Goal: Transaction & Acquisition: Purchase product/service

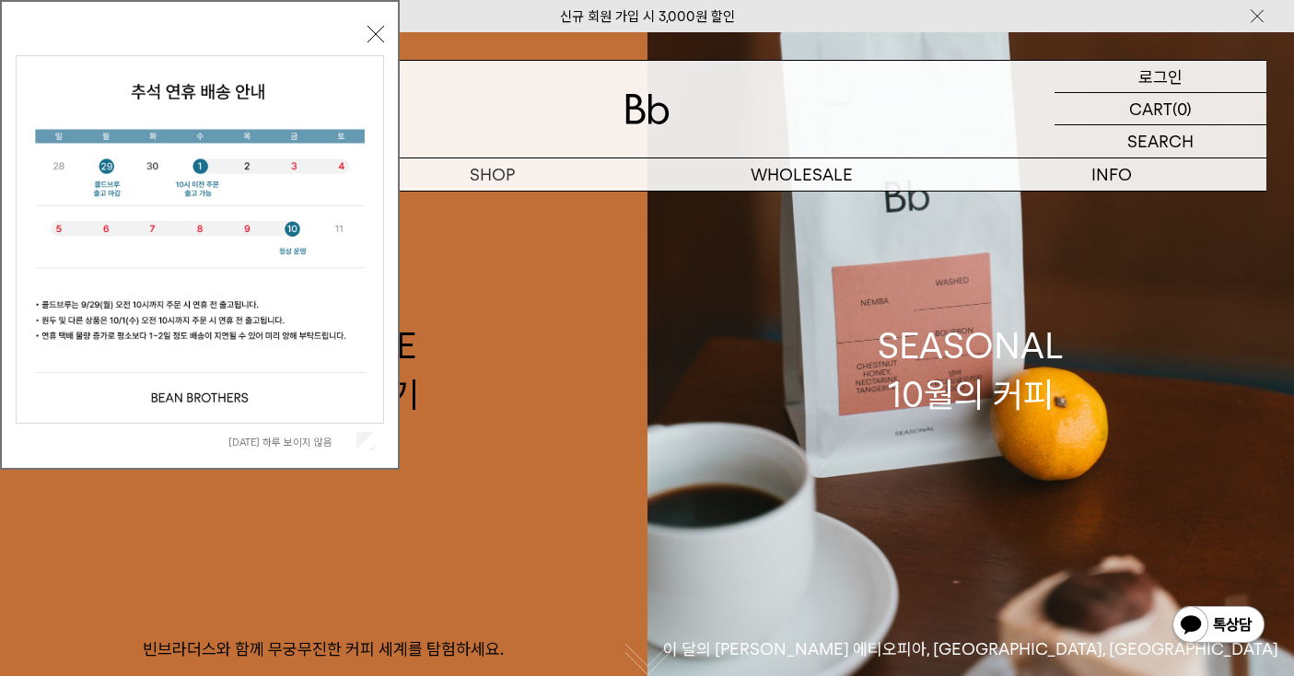
click at [1187, 78] on div "LOGIN 로그인" at bounding box center [1161, 76] width 212 height 31
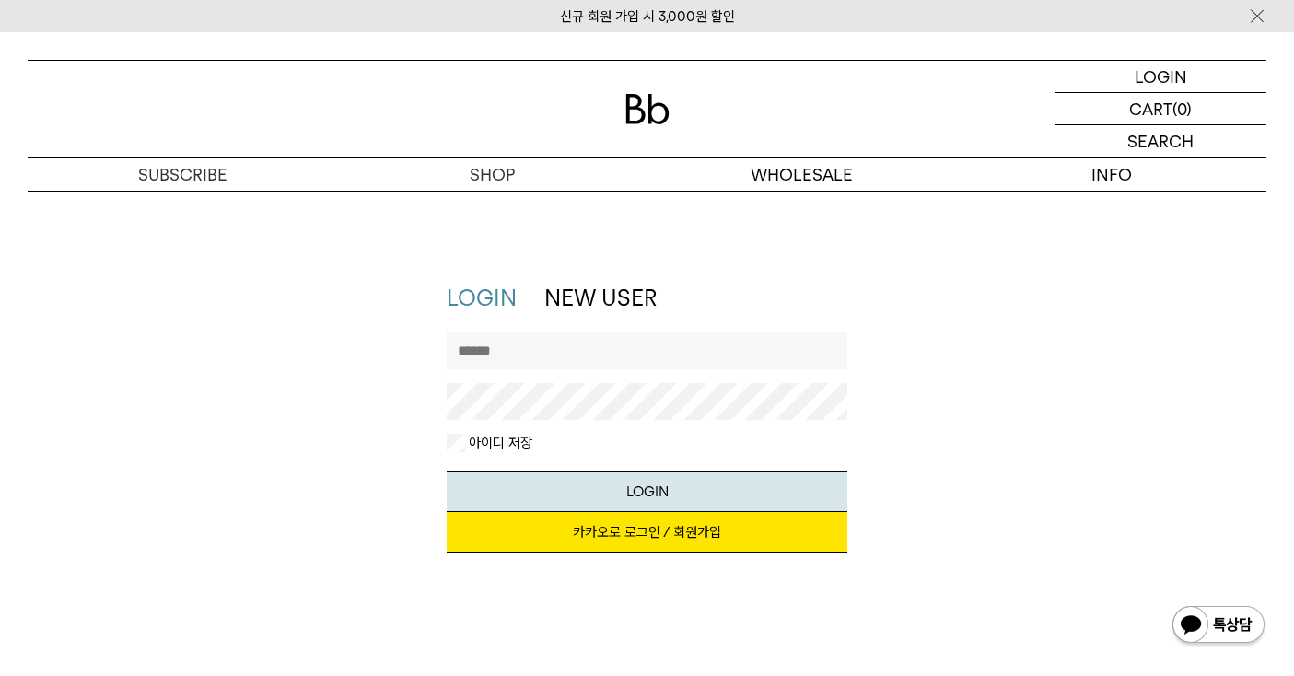
click at [693, 539] on link "카카오로 로그인 / 회원가입" at bounding box center [647, 532] width 401 height 41
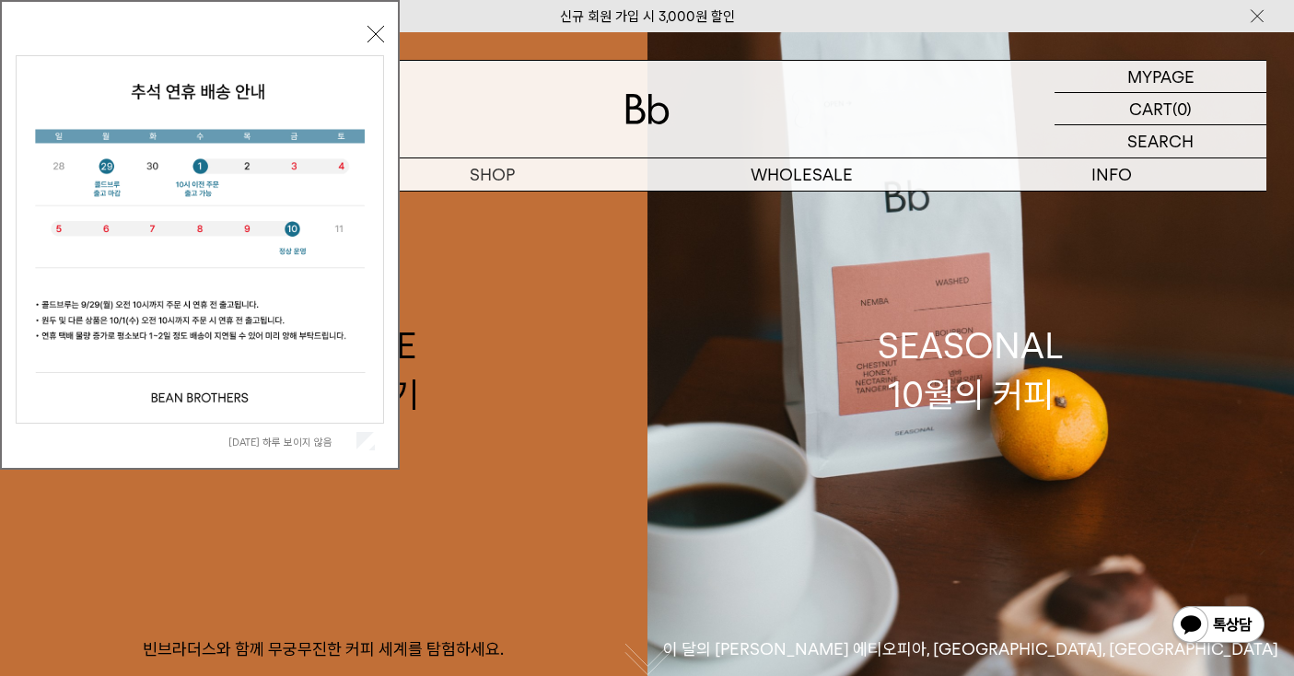
click at [370, 24] on div "오늘 하루 보이지 않음 닫기" at bounding box center [200, 239] width 369 height 439
click at [386, 19] on div "오늘 하루 보이지 않음 닫기" at bounding box center [200, 235] width 400 height 470
click at [380, 26] on button "닫기" at bounding box center [376, 34] width 17 height 17
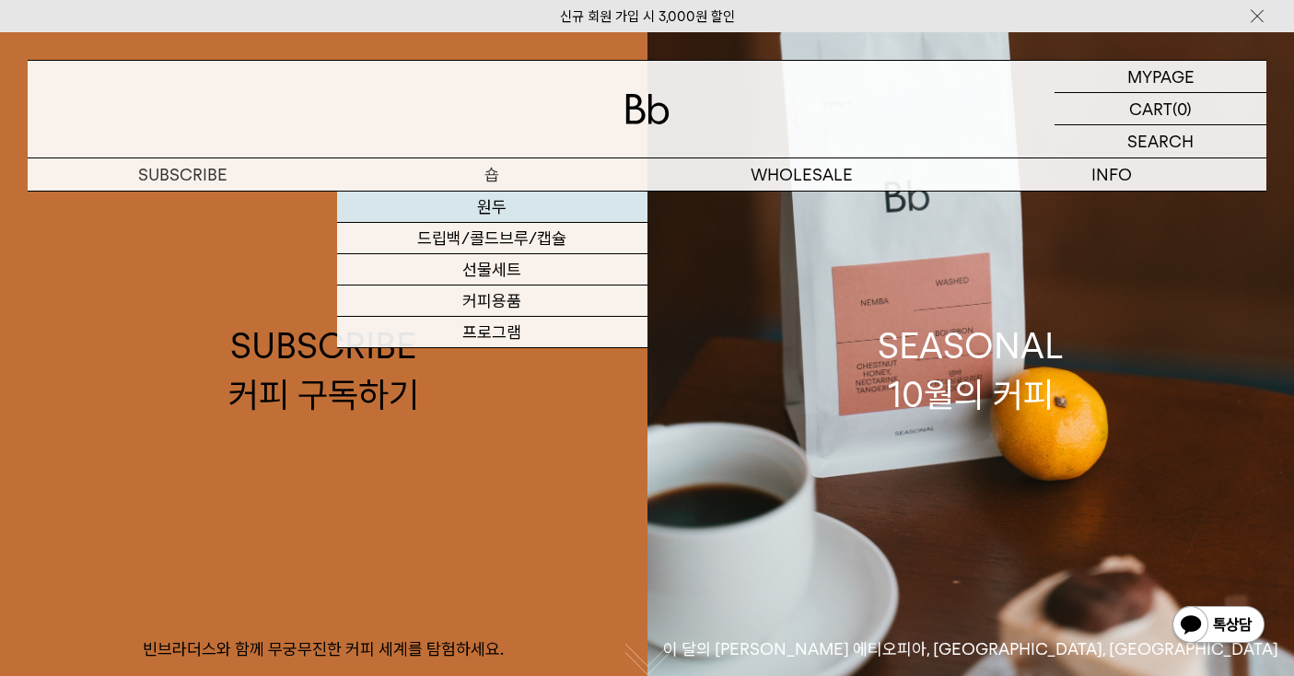
click at [492, 203] on link "원두" at bounding box center [492, 207] width 310 height 31
